Goal: Transaction & Acquisition: Purchase product/service

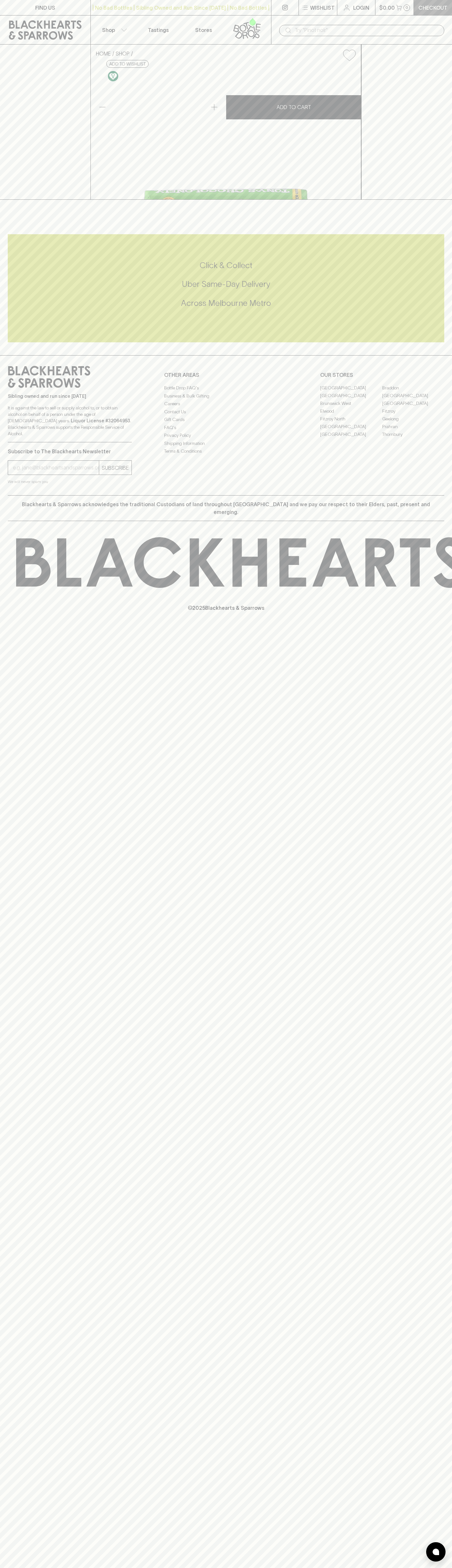
click at [428, 13] on link "Checkout" at bounding box center [433, 7] width 38 height 15
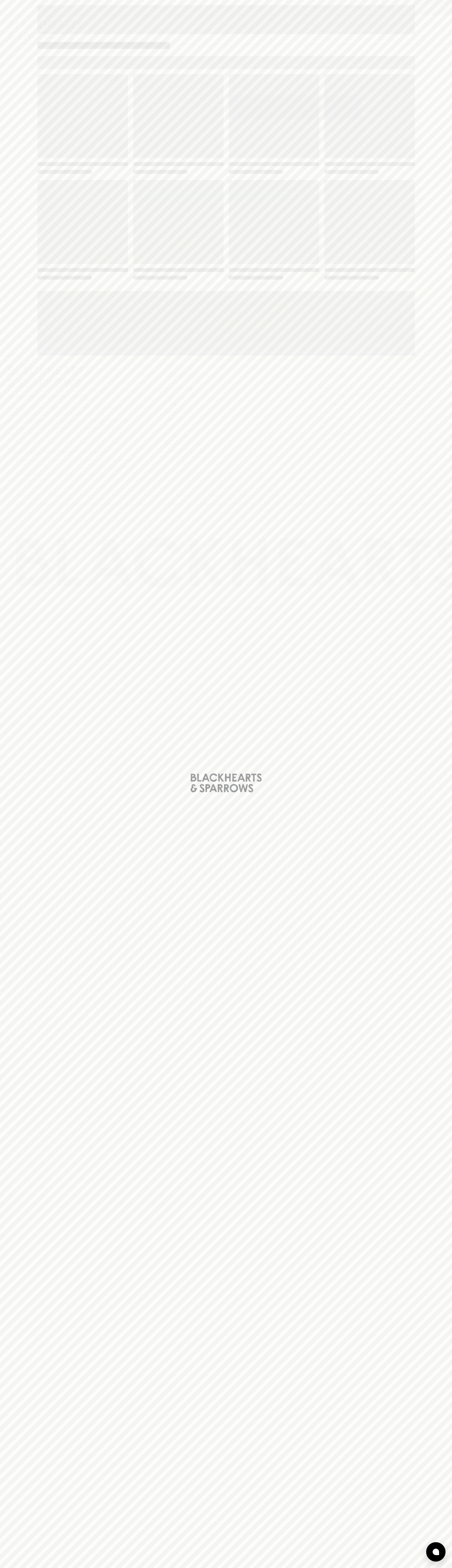
click at [424, 892] on div "Loading" at bounding box center [226, 784] width 452 height 1568
click at [332, 1567] on html "FIND US | No Bad Bottles | Sibling Owned and Run Since 2006 | No Bad Bottles | …" at bounding box center [226, 784] width 452 height 1568
click at [18, 1363] on div "Loading" at bounding box center [226, 784] width 452 height 1568
